Goal: Obtain resource: Obtain resource

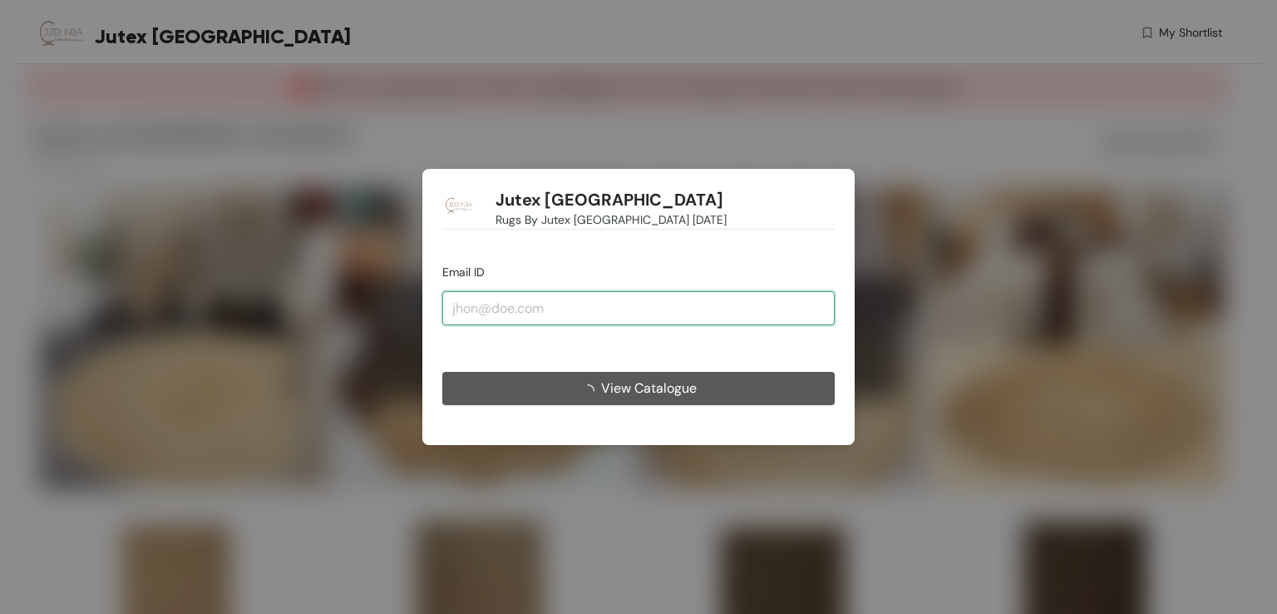
click at [656, 308] on input "email" at bounding box center [638, 307] width 392 height 33
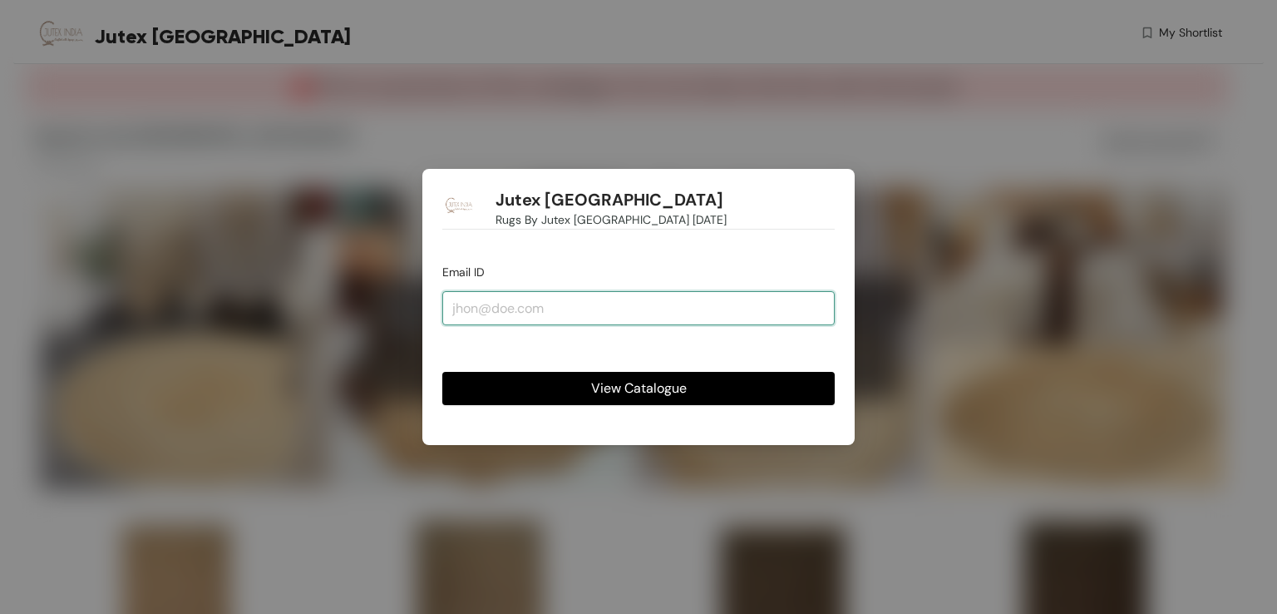
type input "[EMAIL_ADDRESS][DOMAIN_NAME]"
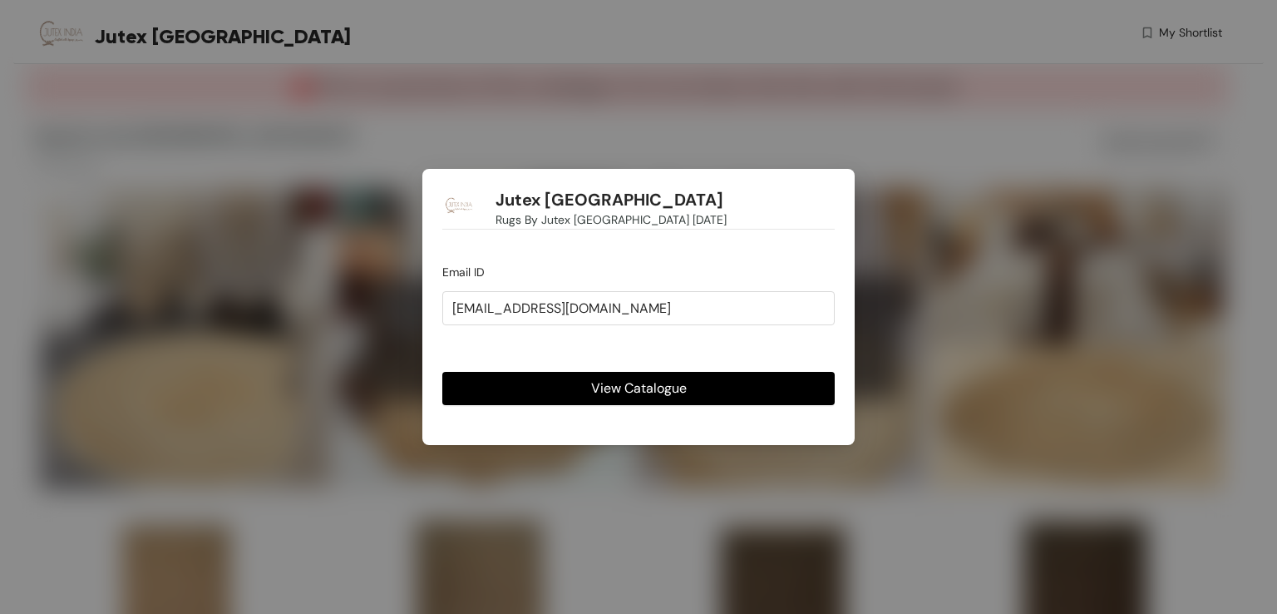
click at [664, 375] on button "View Catalogue" at bounding box center [638, 388] width 392 height 33
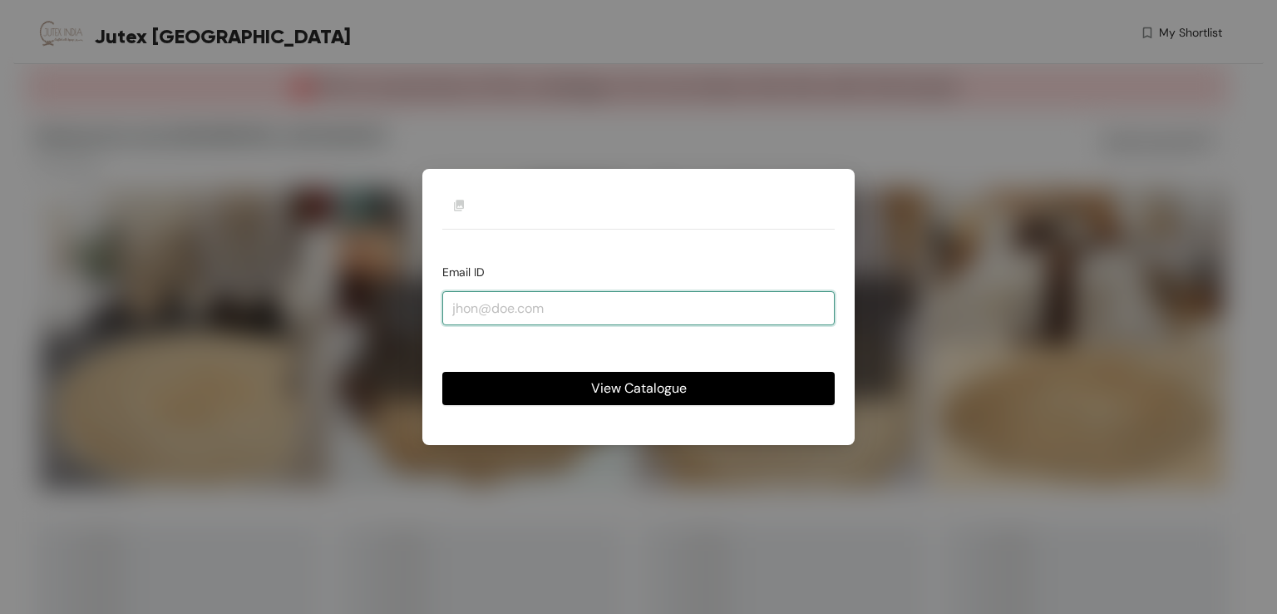
click at [688, 303] on input "email" at bounding box center [638, 307] width 392 height 33
type input "[EMAIL_ADDRESS][DOMAIN_NAME]"
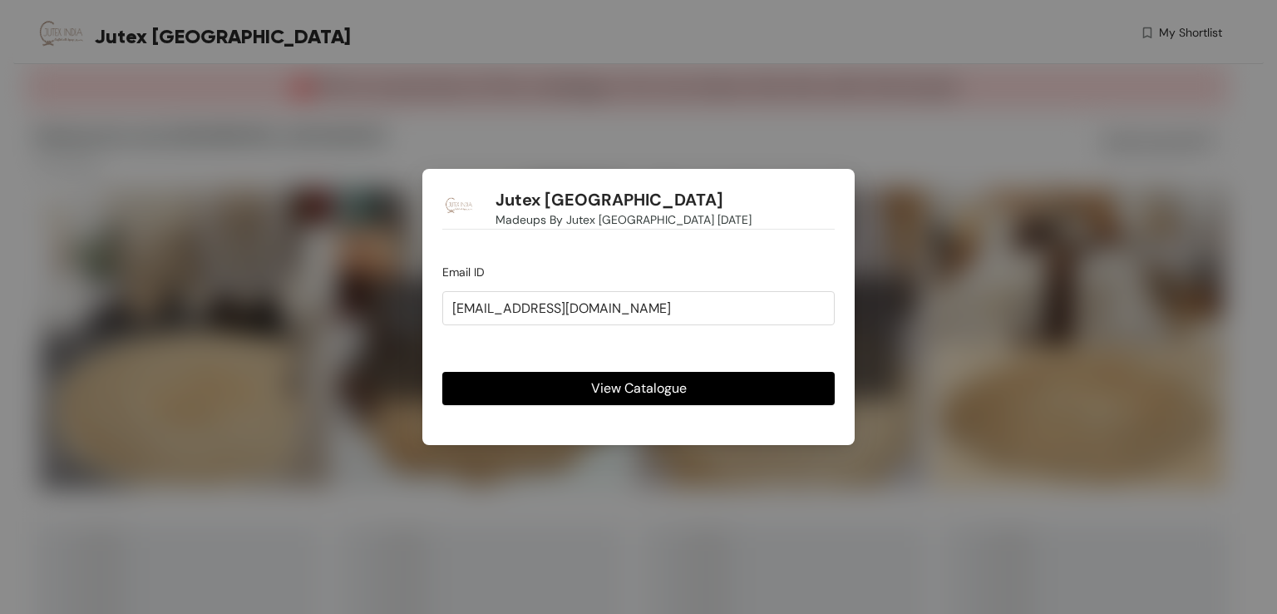
click at [648, 381] on span "View Catalogue" at bounding box center [639, 387] width 96 height 21
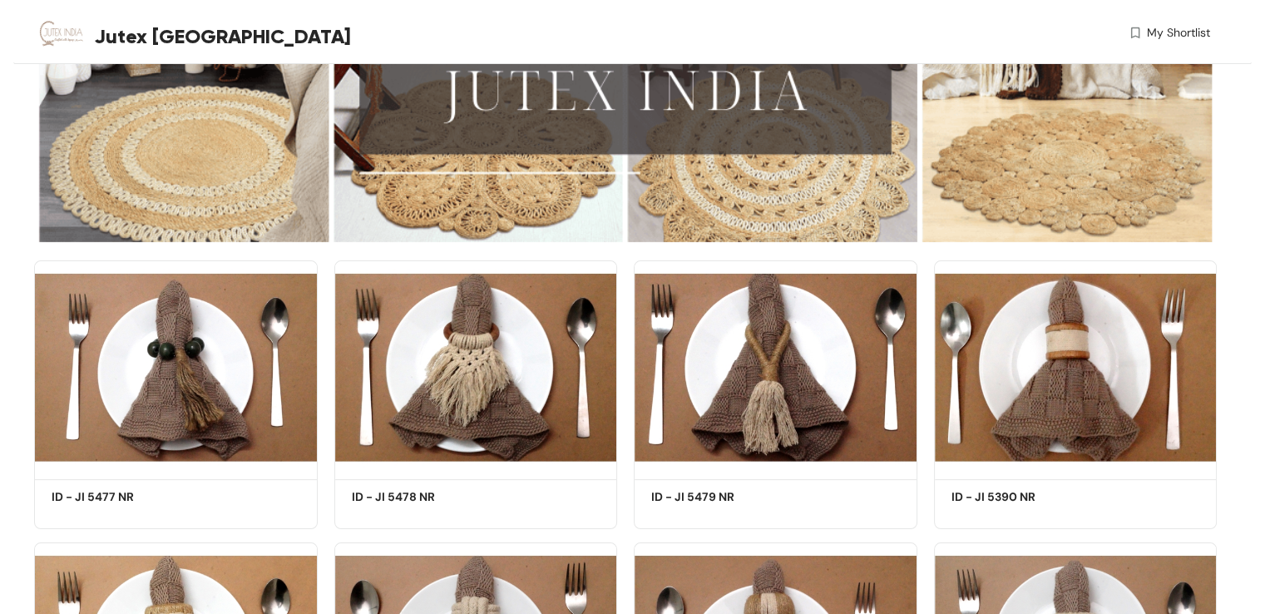
scroll to position [94, 0]
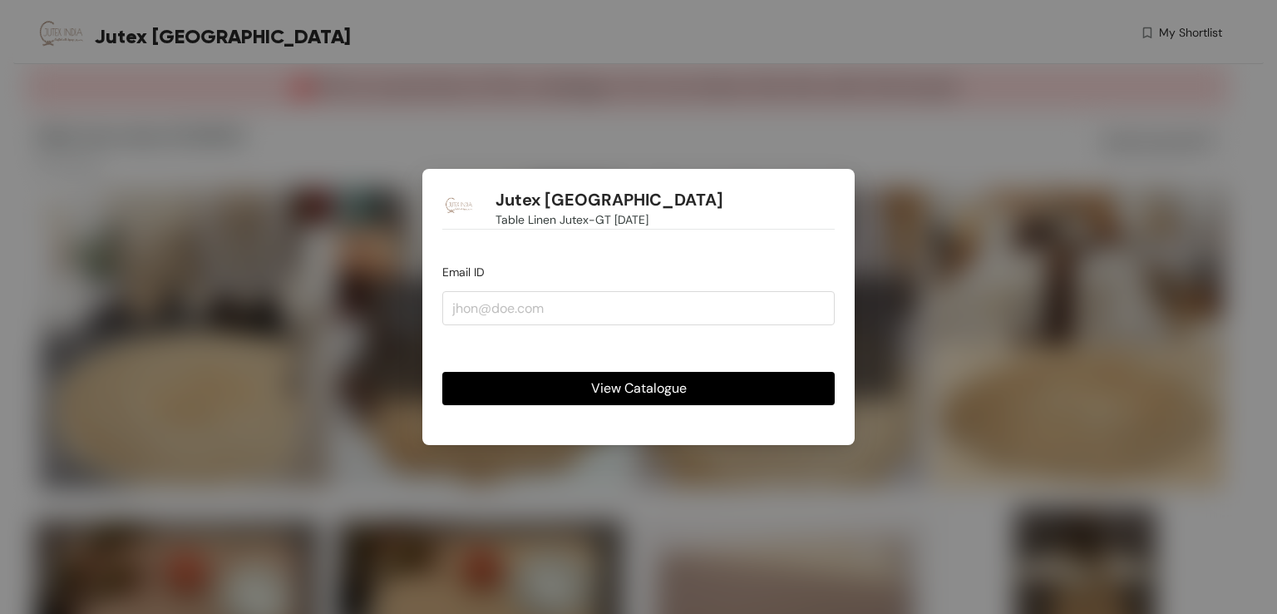
click at [694, 347] on div "View Catalogue" at bounding box center [638, 375] width 392 height 60
click at [573, 309] on input "email" at bounding box center [638, 307] width 392 height 33
type input "[EMAIL_ADDRESS][DOMAIN_NAME]"
click at [614, 381] on span "View Catalogue" at bounding box center [639, 387] width 96 height 21
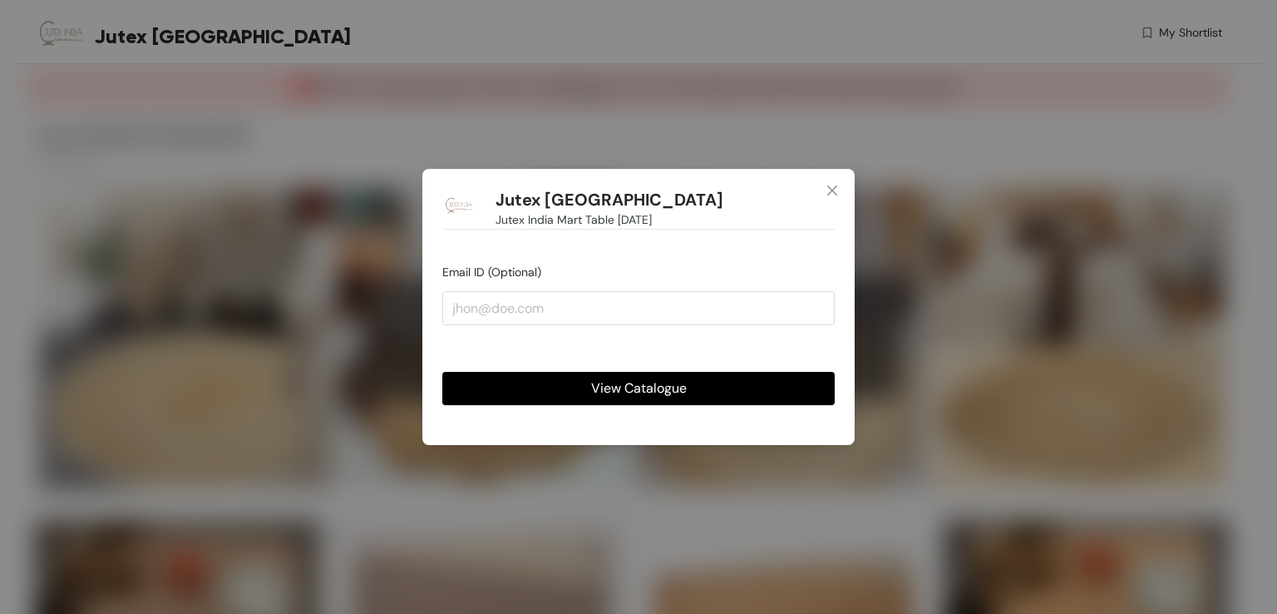
click at [658, 379] on span "View Catalogue" at bounding box center [639, 387] width 96 height 21
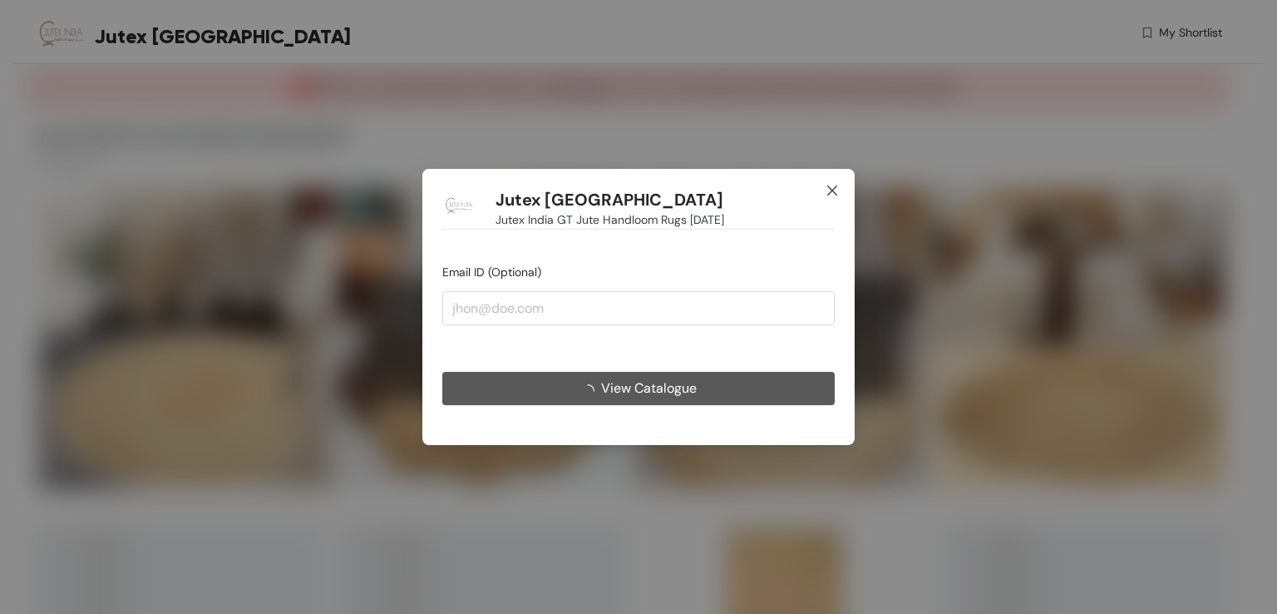
click at [832, 194] on icon "close" at bounding box center [832, 190] width 13 height 13
